Goal: Communication & Community: Answer question/provide support

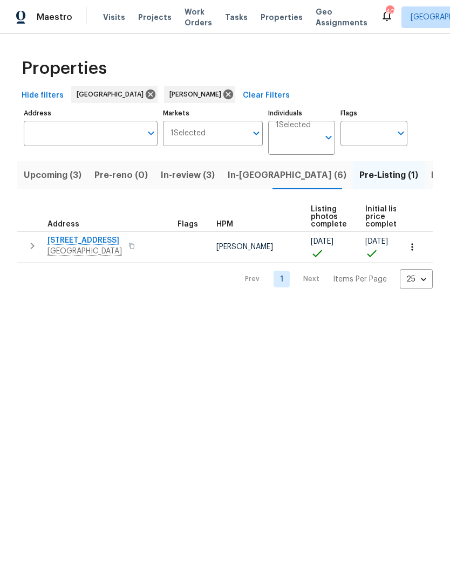
click at [182, 176] on span "In-review (3)" at bounding box center [188, 175] width 54 height 15
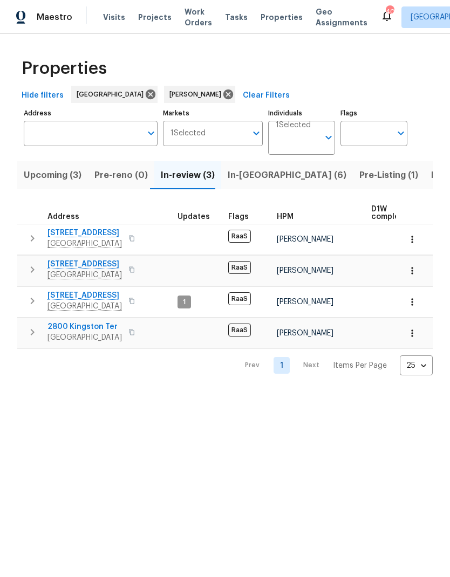
click at [431, 178] on span "Listed (23)" at bounding box center [454, 175] width 46 height 15
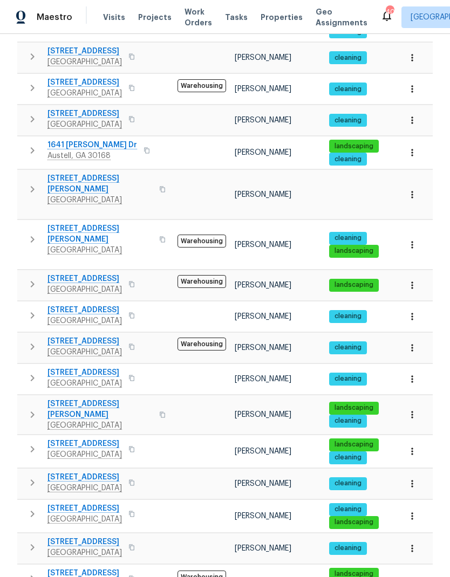
scroll to position [320, 0]
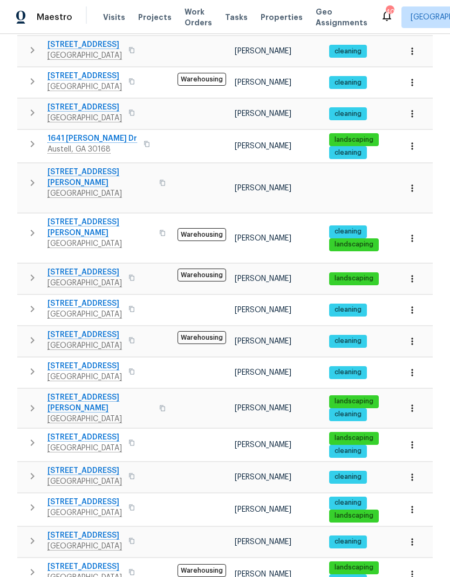
click at [32, 405] on icon "button" at bounding box center [33, 408] width 4 height 6
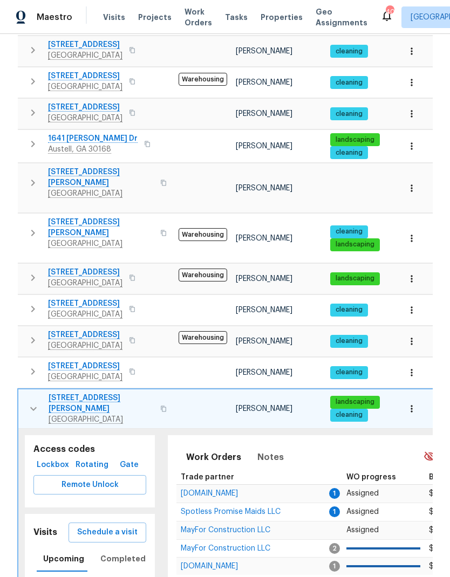
click at [216, 489] on span "[DOMAIN_NAME]" at bounding box center [209, 493] width 57 height 8
click at [205, 489] on span "[DOMAIN_NAME]" at bounding box center [209, 493] width 57 height 8
click at [33, 407] on icon "button" at bounding box center [33, 409] width 6 height 4
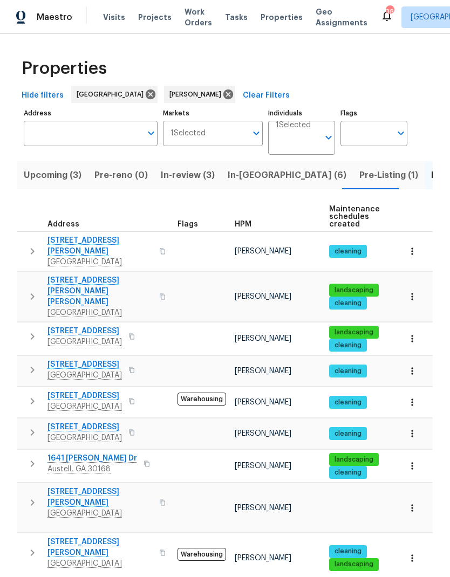
scroll to position [0, 0]
click at [189, 173] on span "In-review (3)" at bounding box center [188, 175] width 54 height 15
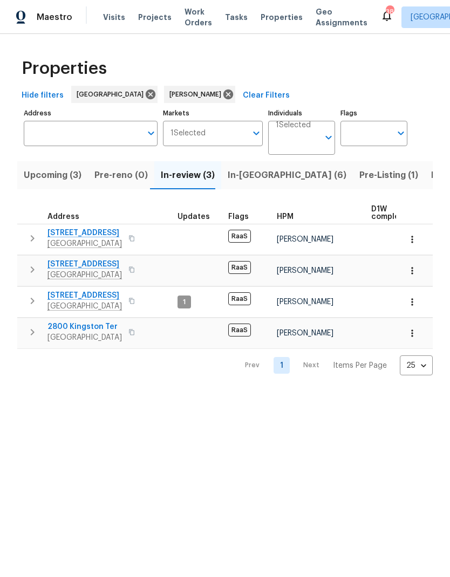
click at [47, 177] on span "Upcoming (3)" at bounding box center [53, 175] width 58 height 15
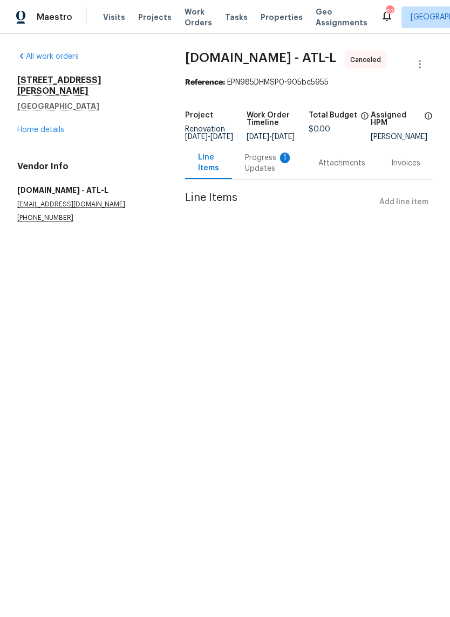
click at [52, 126] on link "Home details" at bounding box center [40, 130] width 47 height 8
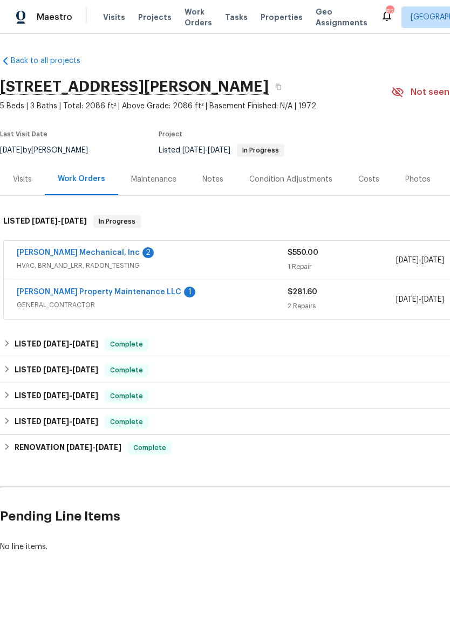
click at [94, 294] on link "[PERSON_NAME] Property Maintenance LLC" at bounding box center [99, 292] width 164 height 8
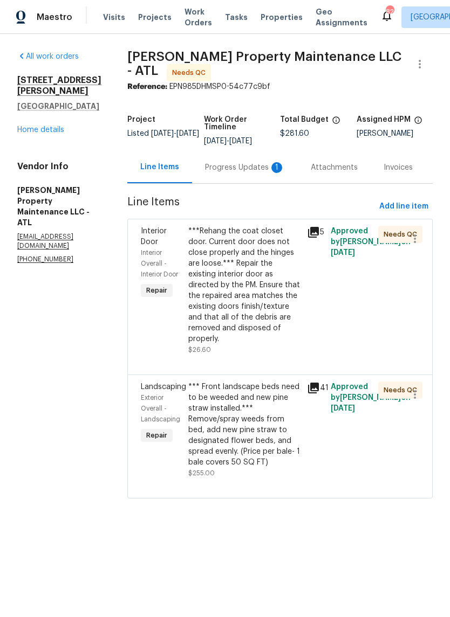
click at [252, 167] on div "Progress Updates 1" at bounding box center [245, 167] width 80 height 11
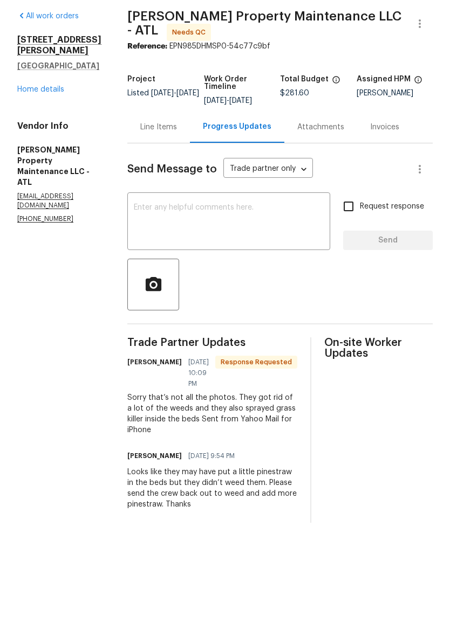
click at [165, 151] on div "Line Items" at bounding box center [158, 167] width 63 height 32
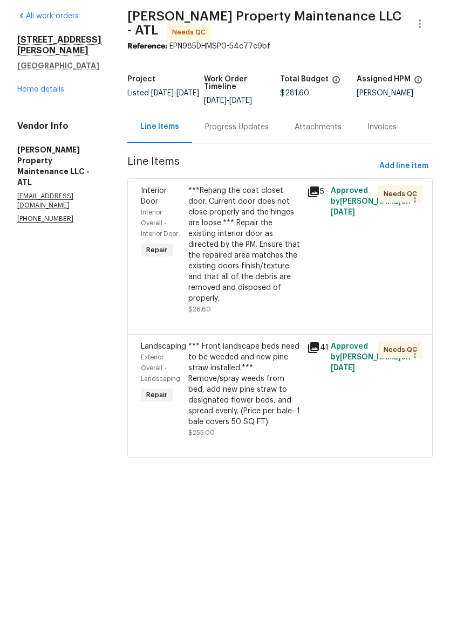
click at [316, 383] on icon at bounding box center [313, 388] width 11 height 11
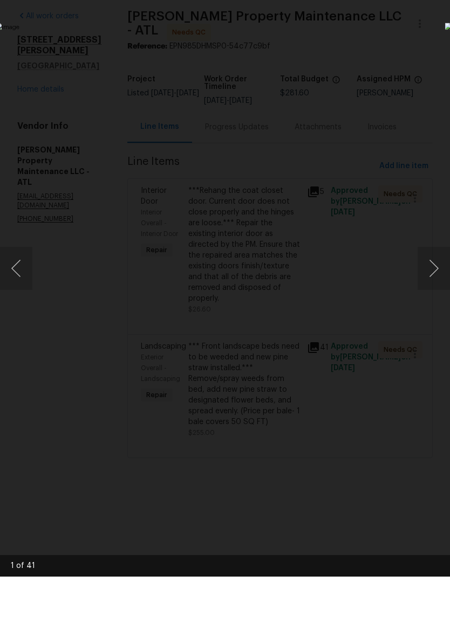
click at [434, 287] on button "Next image" at bounding box center [433, 308] width 32 height 43
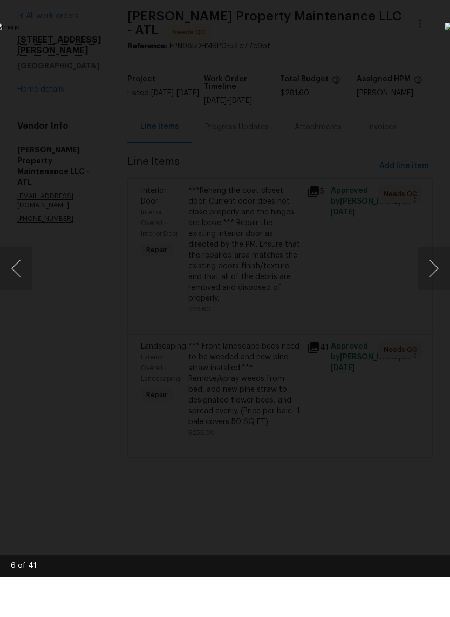
click at [434, 287] on button "Next image" at bounding box center [433, 308] width 32 height 43
click at [433, 287] on button "Next image" at bounding box center [433, 308] width 32 height 43
click at [434, 287] on button "Next image" at bounding box center [433, 308] width 32 height 43
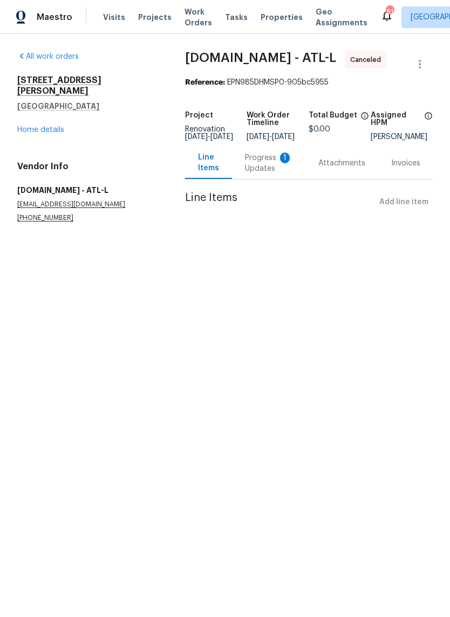
click at [267, 174] on div "Progress Updates 1" at bounding box center [268, 164] width 47 height 22
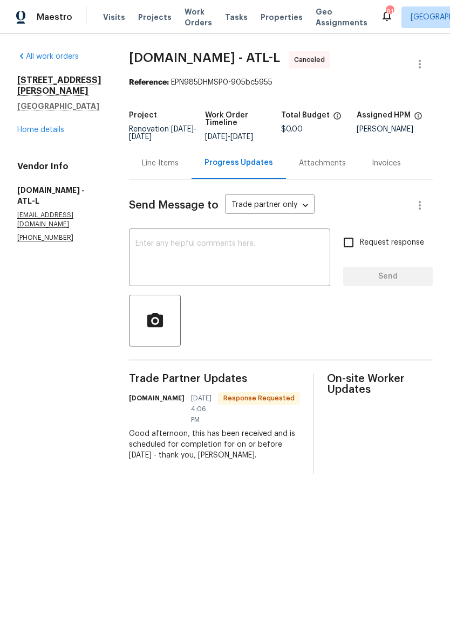
click at [168, 167] on div "Line Items" at bounding box center [160, 163] width 37 height 11
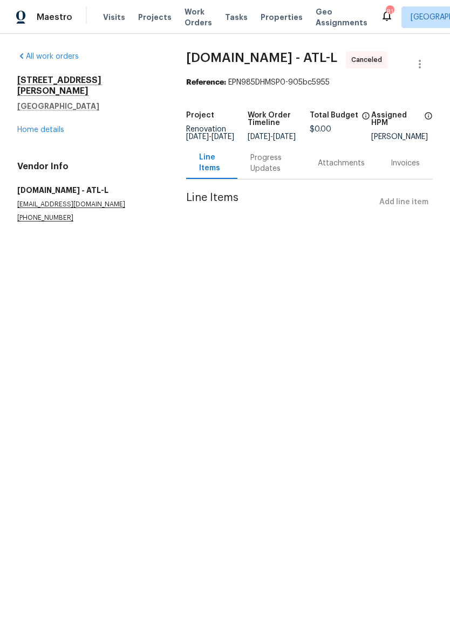
click at [56, 126] on link "Home details" at bounding box center [40, 130] width 47 height 8
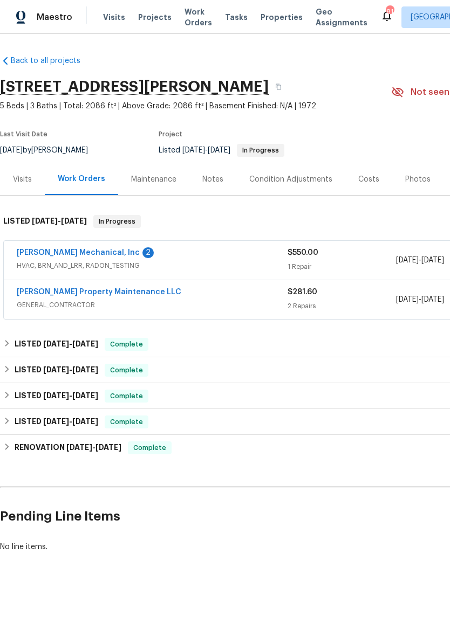
click at [111, 294] on link "[PERSON_NAME] Property Maintenance LLC" at bounding box center [99, 292] width 164 height 8
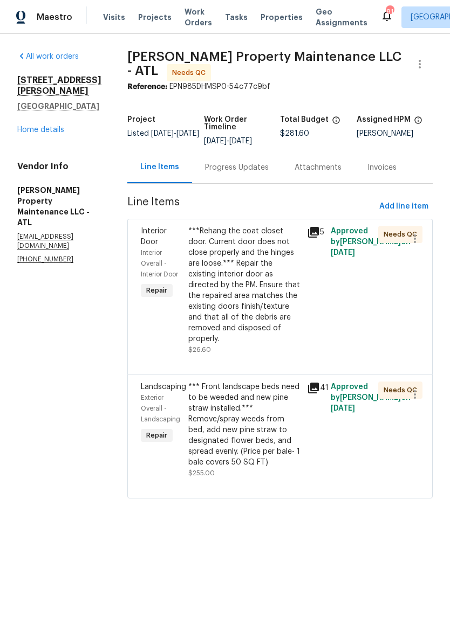
click at [254, 309] on div "***Rehang the coat closet door. Current door does not close properly and the hi…" at bounding box center [244, 285] width 112 height 119
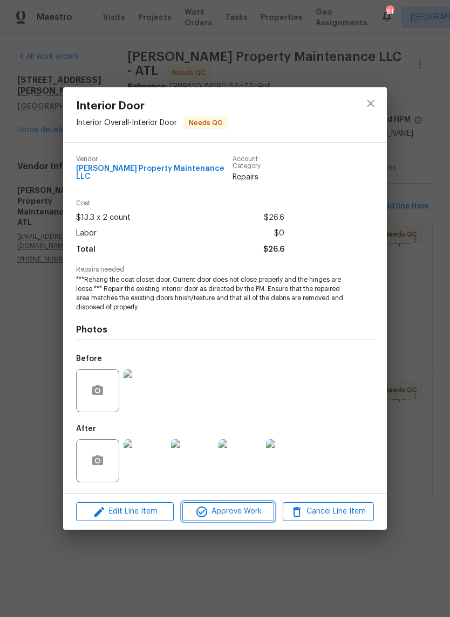
click at [238, 513] on span "Approve Work" at bounding box center [227, 511] width 85 height 13
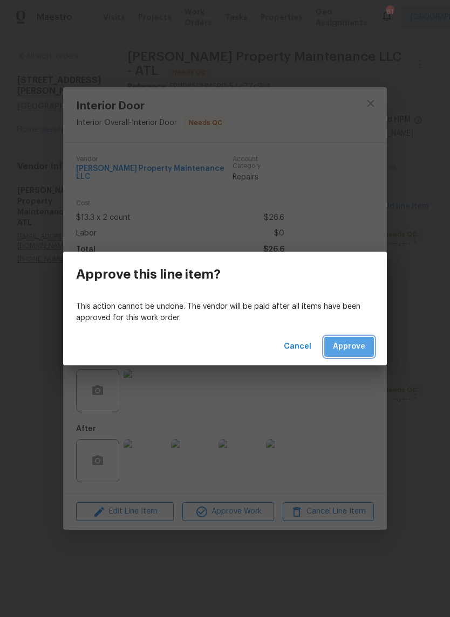
click at [356, 346] on span "Approve" at bounding box center [349, 346] width 32 height 13
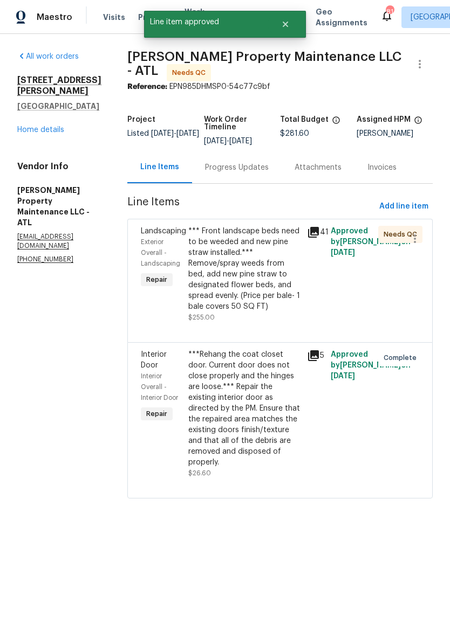
click at [242, 291] on div "*** Front landscape beds need to be weeded and new pine straw installed.*** Rem…" at bounding box center [244, 269] width 112 height 86
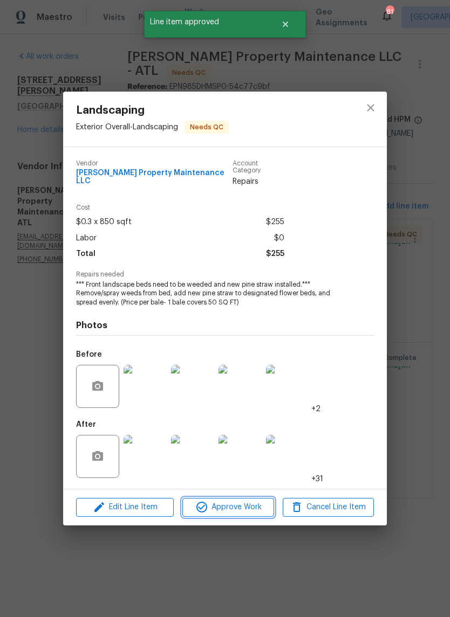
click at [245, 511] on span "Approve Work" at bounding box center [227, 507] width 85 height 13
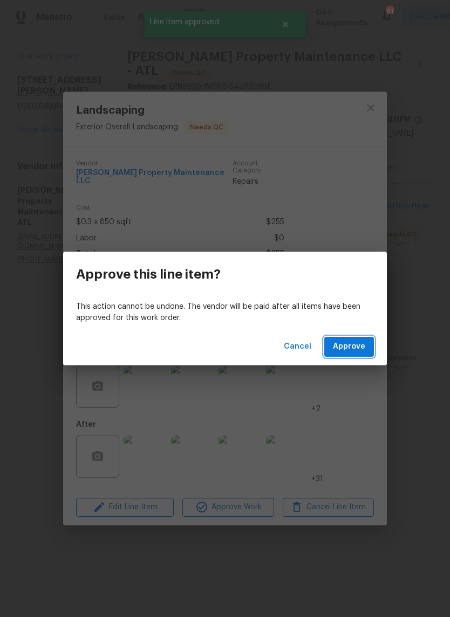
click at [351, 350] on span "Approve" at bounding box center [349, 346] width 32 height 13
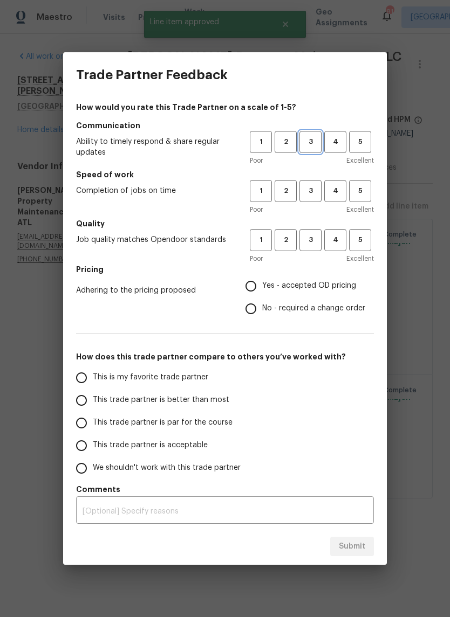
click at [314, 141] on span "3" at bounding box center [310, 142] width 20 height 12
click at [314, 187] on span "3" at bounding box center [310, 191] width 20 height 12
click at [316, 236] on span "3" at bounding box center [310, 240] width 20 height 12
click at [252, 313] on input "No - required a change order" at bounding box center [250, 309] width 23 height 23
radio input "true"
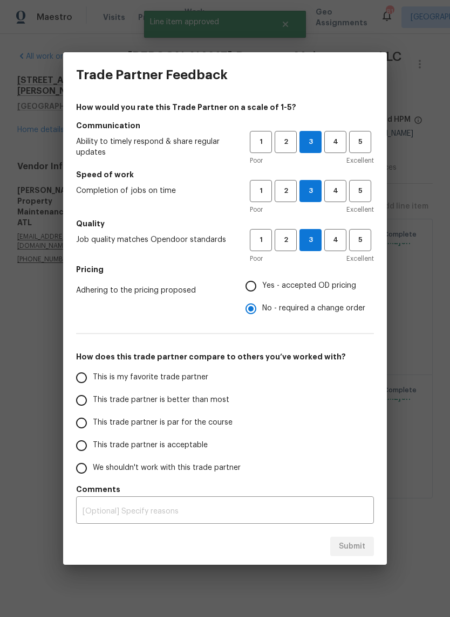
click at [251, 288] on input "Yes - accepted OD pricing" at bounding box center [250, 286] width 23 height 23
radio input "true"
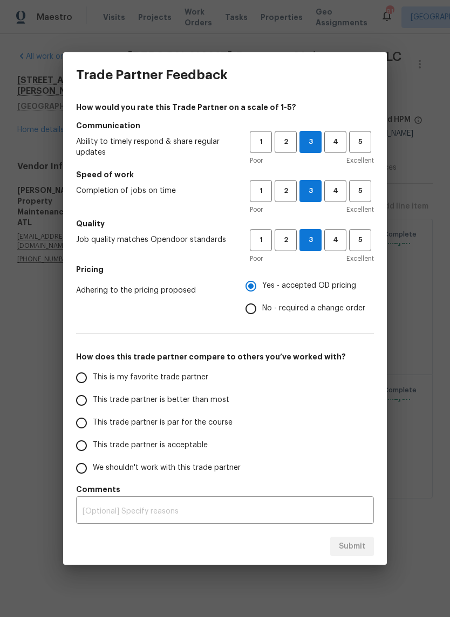
click at [81, 430] on input "This trade partner is par for the course" at bounding box center [81, 423] width 23 height 23
click at [360, 546] on span "Submit" at bounding box center [352, 546] width 26 height 13
radio input "true"
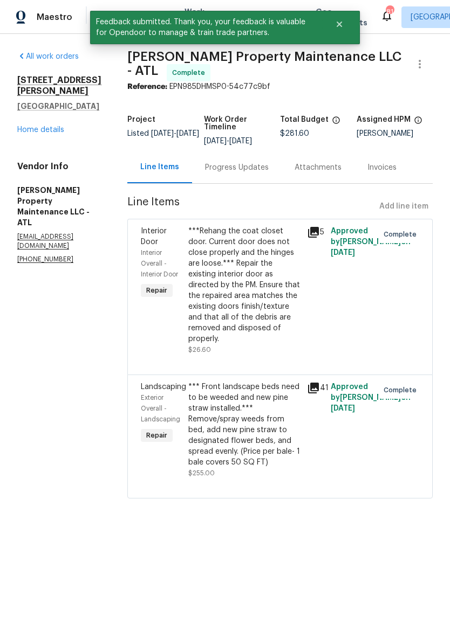
click at [55, 126] on link "Home details" at bounding box center [40, 130] width 47 height 8
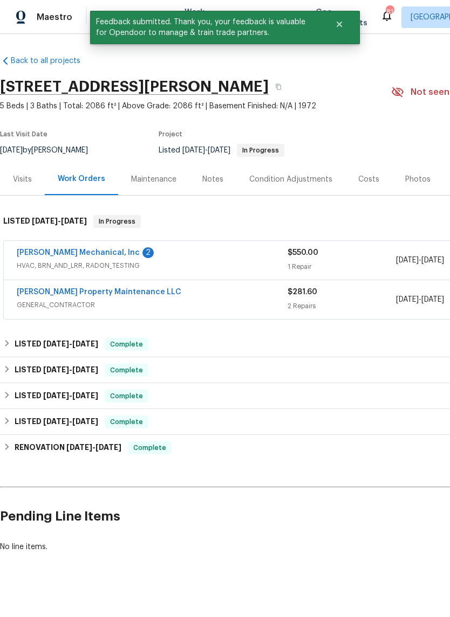
click at [81, 252] on link "JH Martin Mechanical, Inc" at bounding box center [78, 253] width 123 height 8
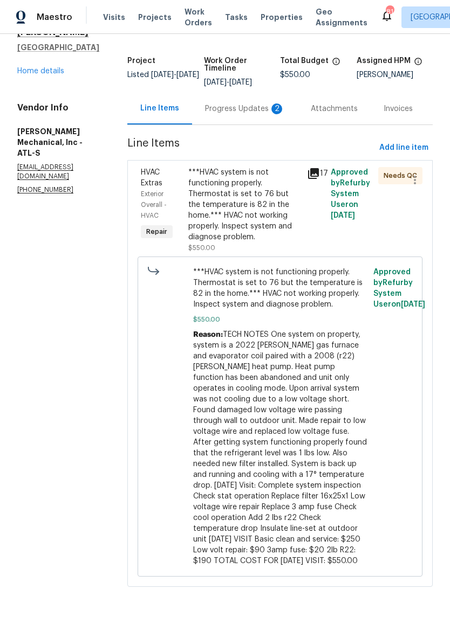
scroll to position [26, 0]
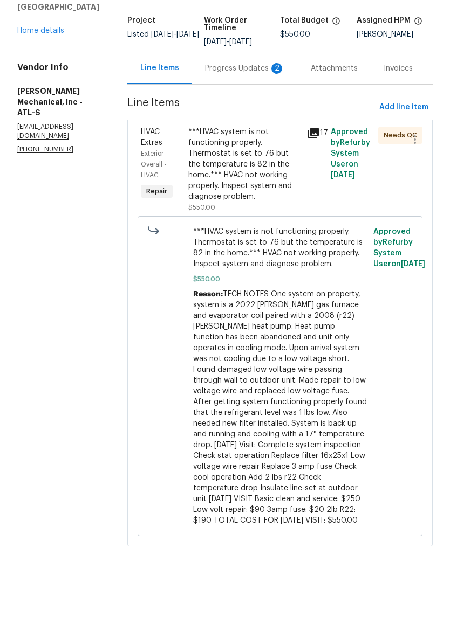
click at [258, 167] on div "***HVAC system is not functioning properly. Thermostat is set to 76 but the tem…" at bounding box center [244, 204] width 112 height 75
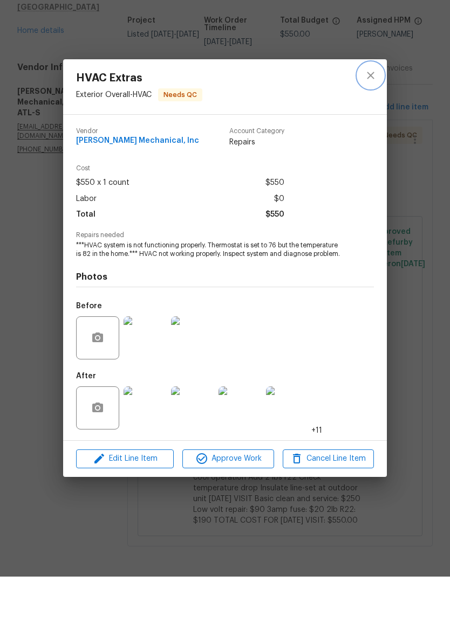
click at [370, 109] on icon "close" at bounding box center [370, 115] width 13 height 13
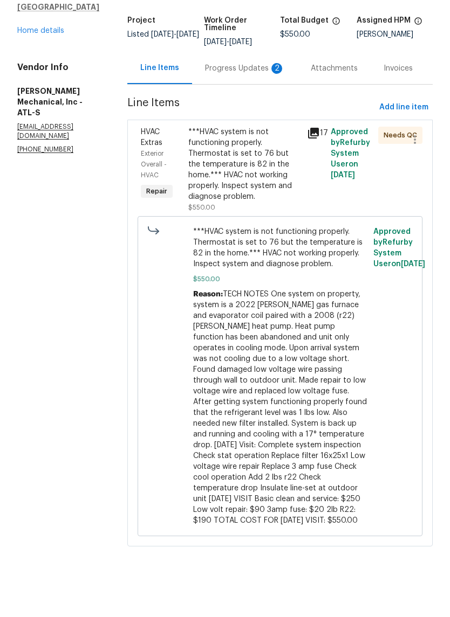
click at [244, 104] on div "Progress Updates 2" at bounding box center [245, 109] width 80 height 11
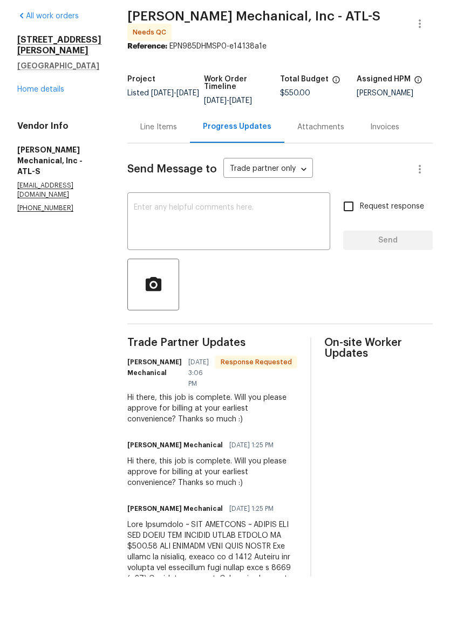
click at [177, 162] on div "Line Items" at bounding box center [158, 167] width 37 height 11
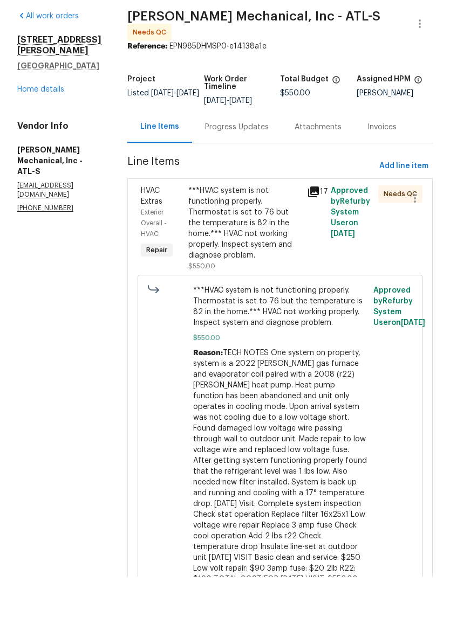
click at [254, 233] on div "***HVAC system is not functioning properly. Thermostat is set to 76 but the tem…" at bounding box center [244, 263] width 112 height 75
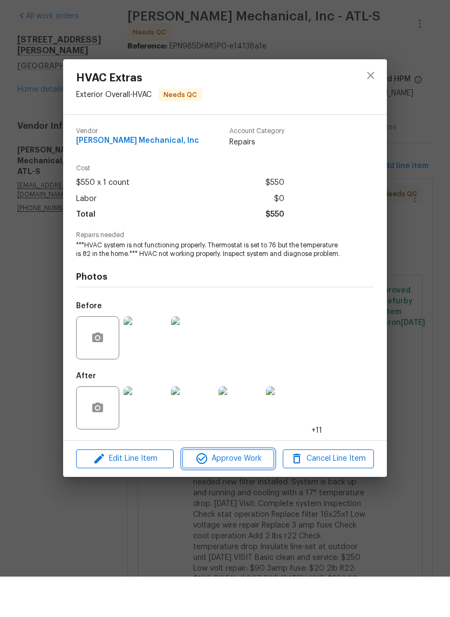
click at [239, 493] on span "Approve Work" at bounding box center [227, 499] width 85 height 13
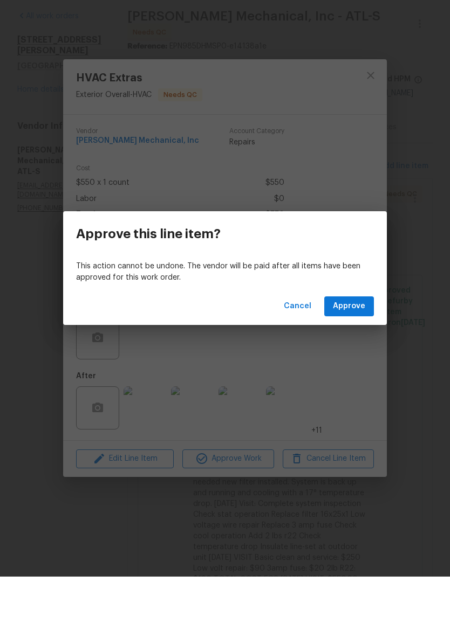
click at [351, 340] on span "Approve" at bounding box center [349, 346] width 32 height 13
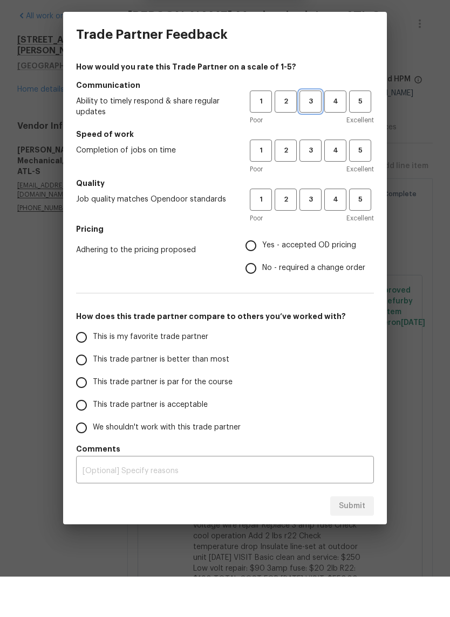
click at [306, 136] on span "3" at bounding box center [310, 142] width 20 height 12
click at [315, 180] on button "3" at bounding box center [310, 191] width 22 height 22
click at [315, 234] on span "3" at bounding box center [310, 240] width 20 height 12
click at [254, 298] on input "No - required a change order" at bounding box center [250, 309] width 23 height 23
radio input "true"
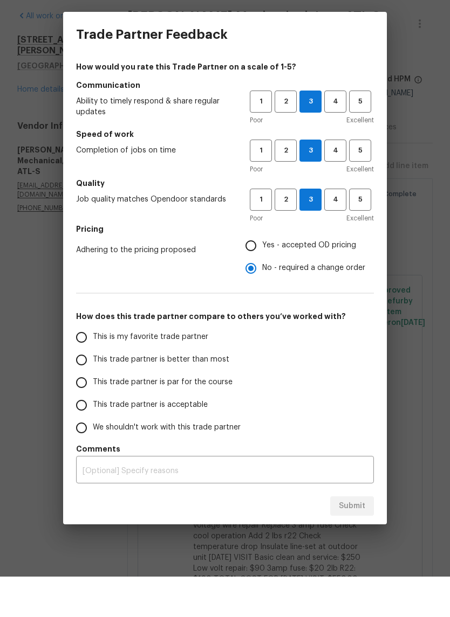
click at [84, 412] on input "This trade partner is par for the course" at bounding box center [81, 423] width 23 height 23
click at [356, 540] on span "Submit" at bounding box center [352, 546] width 26 height 13
radio input "true"
radio input "false"
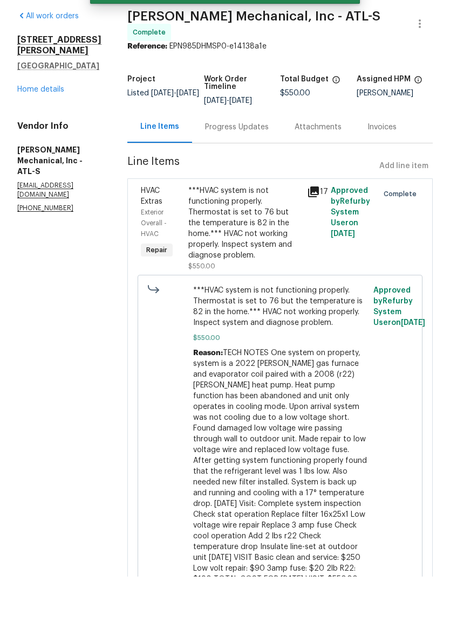
click at [63, 126] on link "Home details" at bounding box center [40, 130] width 47 height 8
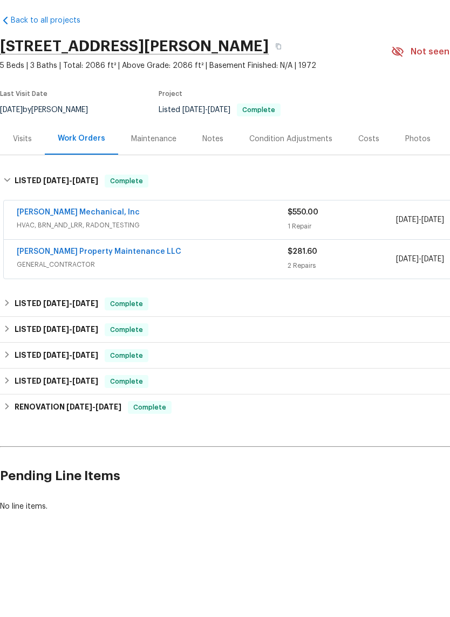
scroll to position [0, -5]
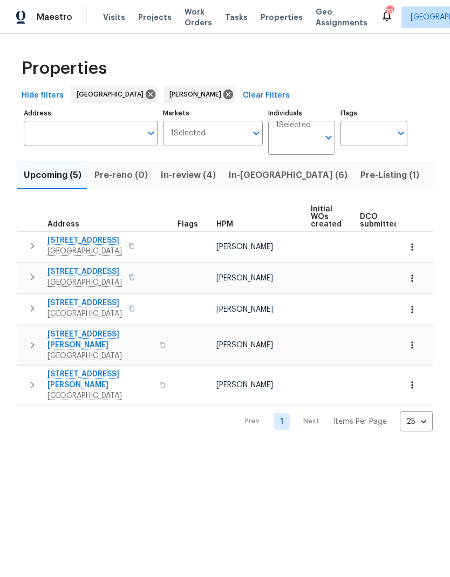
click at [171, 178] on span "In-review (4)" at bounding box center [188, 175] width 55 height 15
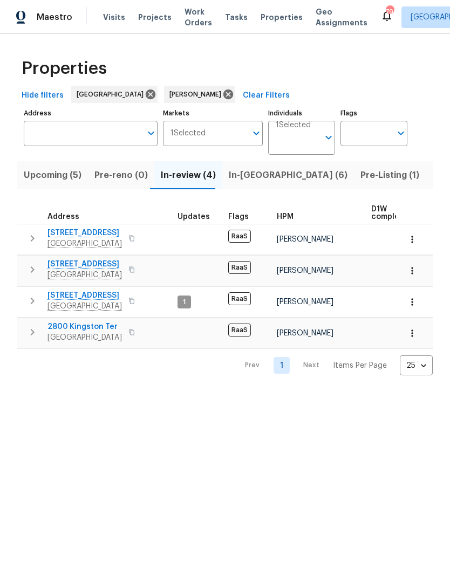
click at [65, 180] on span "Upcoming (5)" at bounding box center [53, 175] width 58 height 15
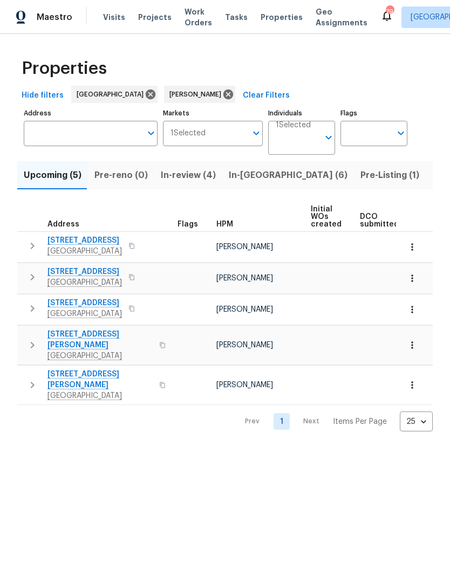
click at [252, 178] on span "In-reno (6)" at bounding box center [288, 175] width 119 height 15
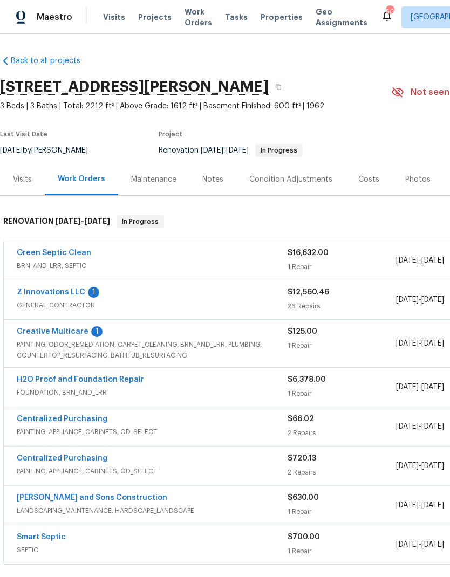
click at [64, 294] on link "Z Innovations LLC" at bounding box center [51, 292] width 68 height 8
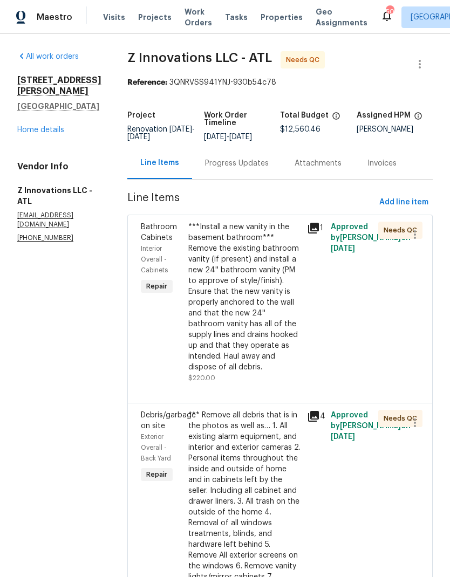
click at [244, 164] on div "Progress Updates" at bounding box center [237, 163] width 64 height 11
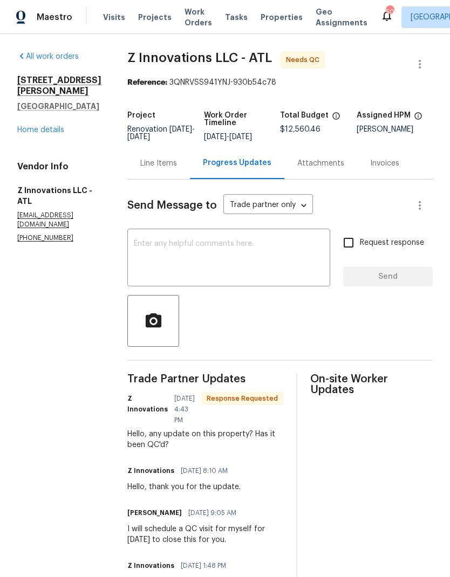
click at [156, 163] on div "Line Items" at bounding box center [158, 163] width 37 height 11
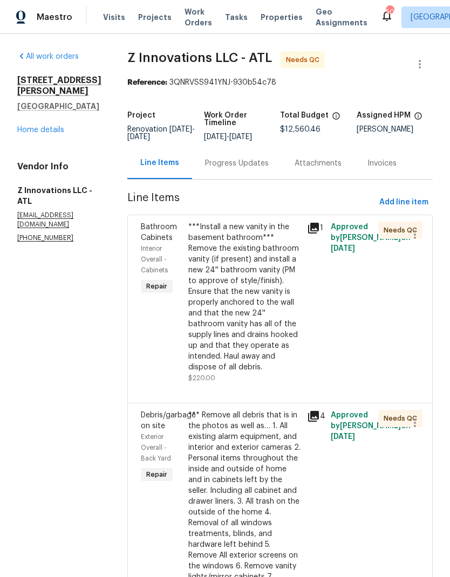
click at [41, 126] on link "Home details" at bounding box center [40, 130] width 47 height 8
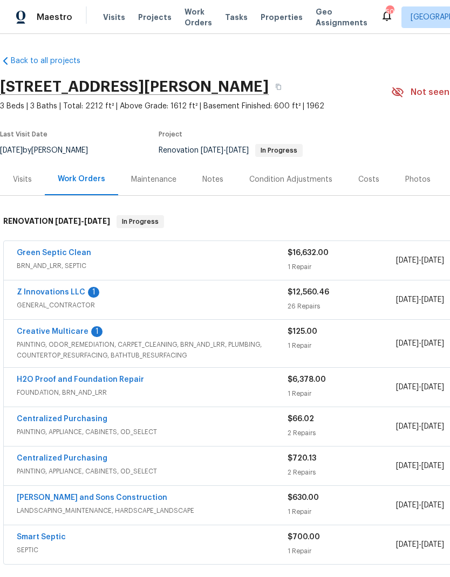
click at [64, 334] on link "Creative Multicare" at bounding box center [53, 332] width 72 height 8
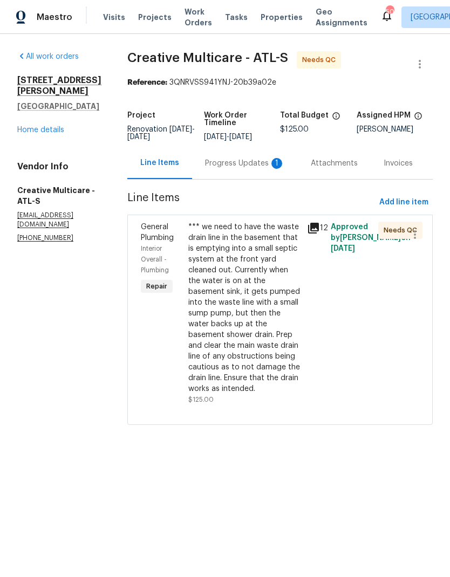
click at [241, 169] on div "Progress Updates 1" at bounding box center [245, 163] width 80 height 11
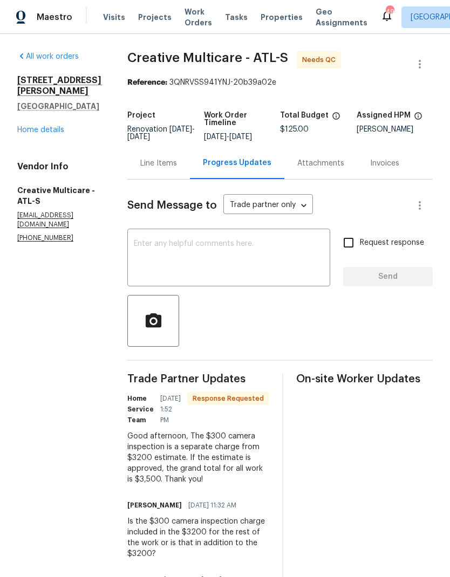
click at [258, 474] on div "Good afternoon, The $300 camera inspection is a separate charge from $3200 esti…" at bounding box center [198, 458] width 142 height 54
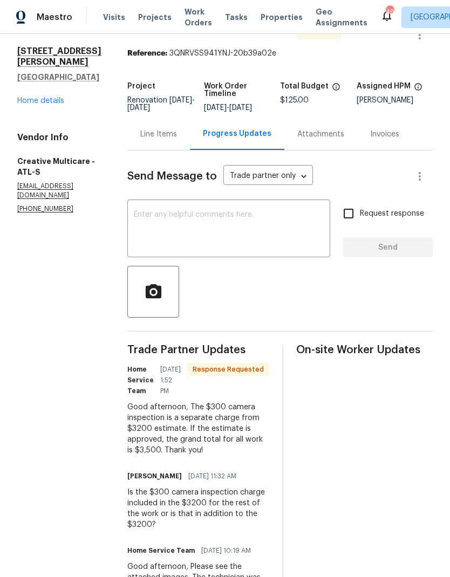
scroll to position [28, 0]
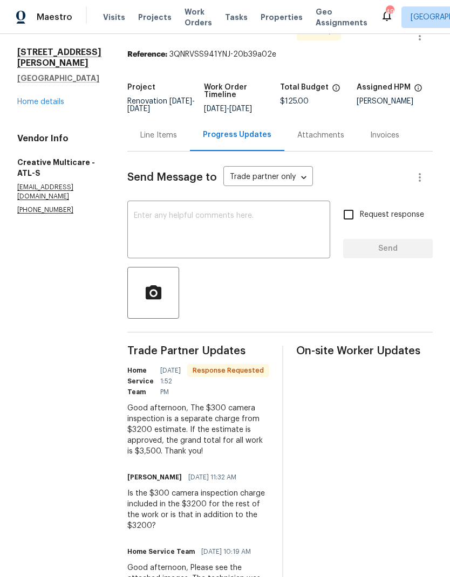
click at [236, 223] on textarea at bounding box center [229, 231] width 190 height 38
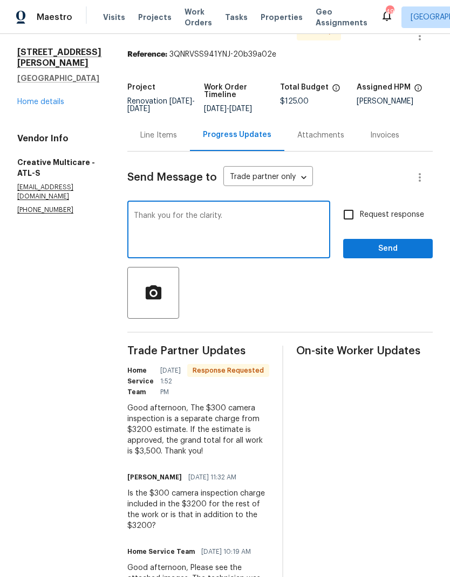
type textarea "Thank you for the clarity."
click at [380, 256] on span "Send" at bounding box center [387, 248] width 72 height 13
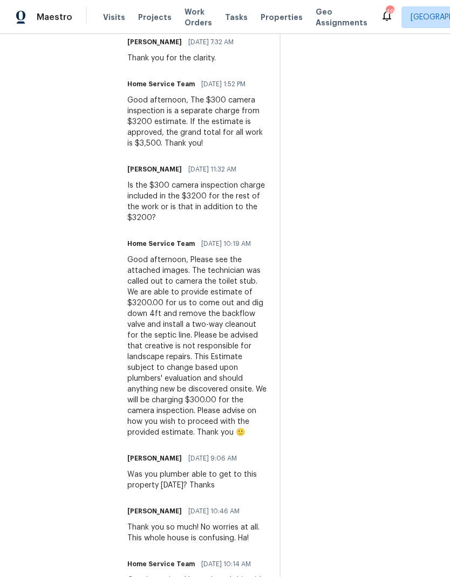
scroll to position [356, 0]
